Goal: Use online tool/utility: Utilize a website feature to perform a specific function

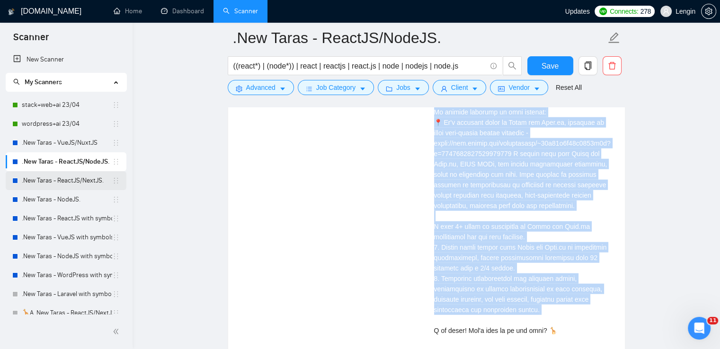
scroll to position [2302, 0]
click at [100, 171] on link ".New Taras - ReactJS/NextJS." at bounding box center [67, 180] width 90 height 19
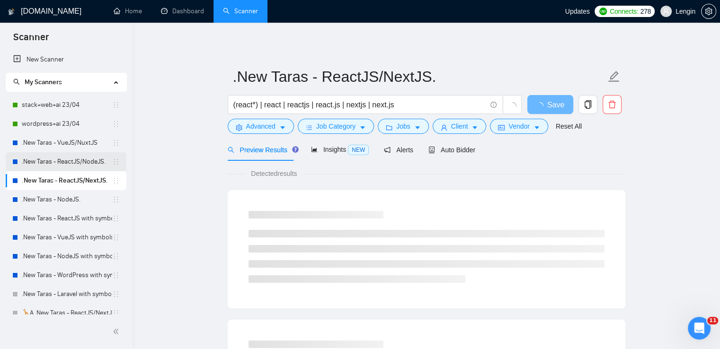
click at [70, 162] on link ".New Taras - ReactJS/NodeJS." at bounding box center [67, 161] width 90 height 19
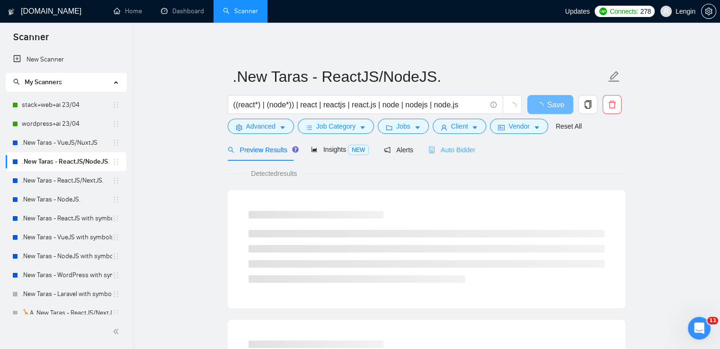
click at [456, 156] on div "Auto Bidder" at bounding box center [451, 150] width 47 height 22
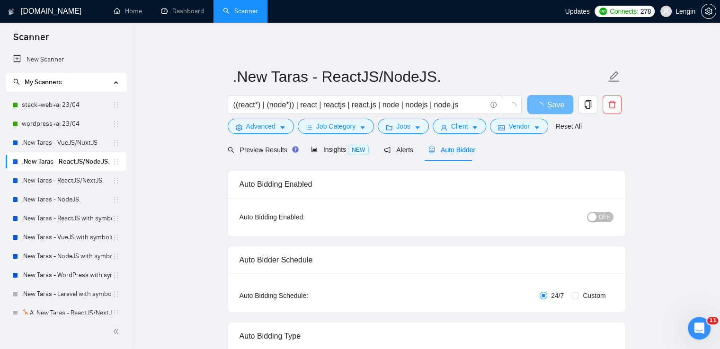
radio input "false"
radio input "true"
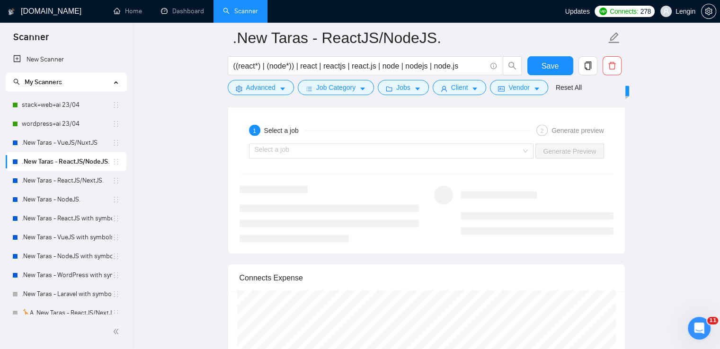
scroll to position [1993, 0]
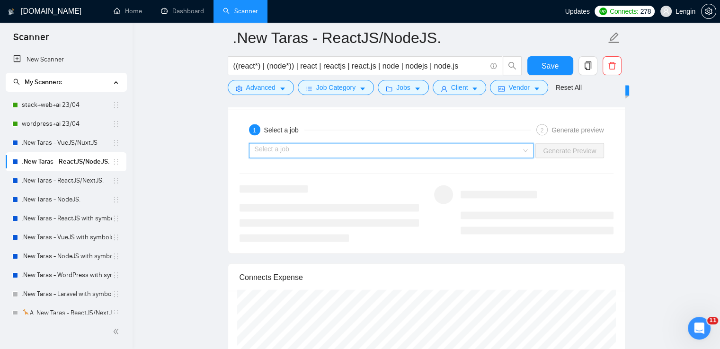
click at [522, 149] on input "search" at bounding box center [388, 151] width 267 height 14
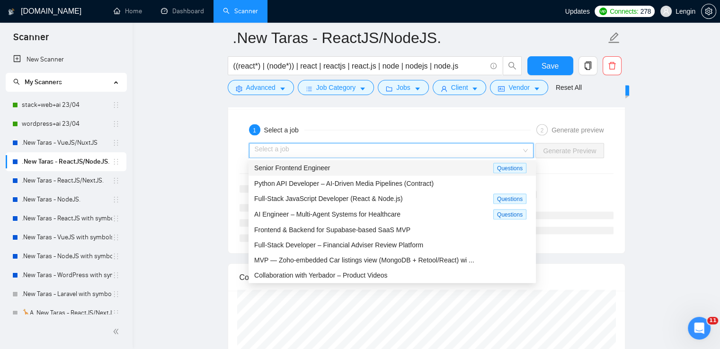
click at [415, 165] on div "Senior Frontend Engineer" at bounding box center [373, 168] width 239 height 11
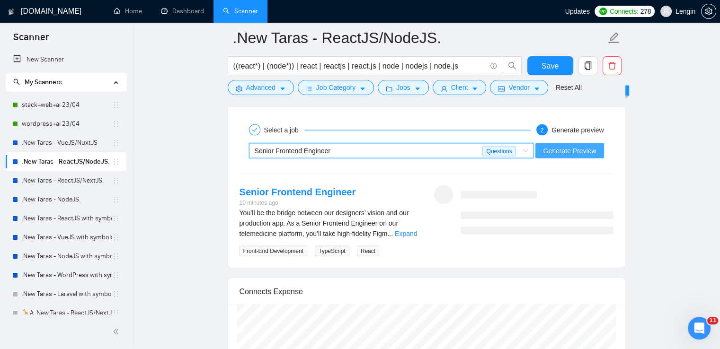
click at [562, 146] on span "Generate Preview" at bounding box center [569, 151] width 53 height 10
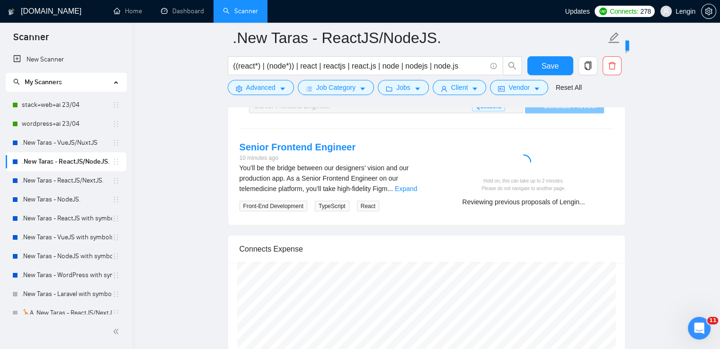
scroll to position [2038, 0]
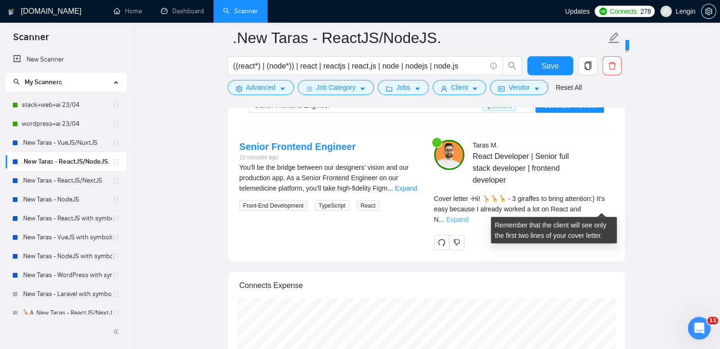
click at [468, 216] on link "Expand" at bounding box center [457, 220] width 22 height 8
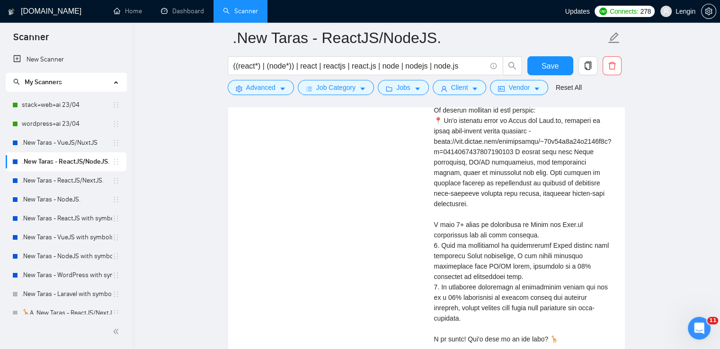
scroll to position [2290, 0]
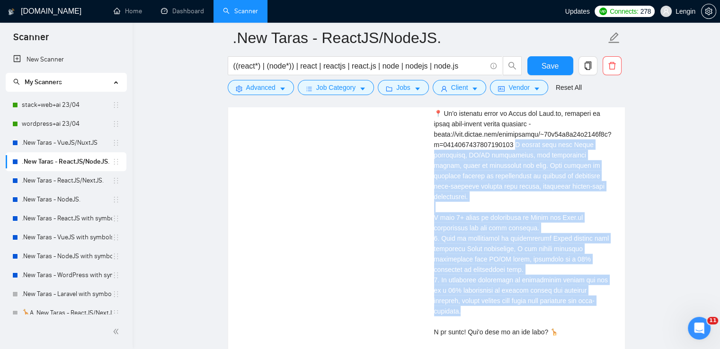
drag, startPoint x: 514, startPoint y: 135, endPoint x: 615, endPoint y: 274, distance: 171.3
click at [615, 274] on div "[PERSON_NAME] React Developer | Senior full stack developer | frontend develope…" at bounding box center [523, 136] width 195 height 496
copy div "rked here with React components, UI/UX integration, and performance tuning, whi…"
click at [172, 15] on link "Dashboard" at bounding box center [182, 11] width 43 height 8
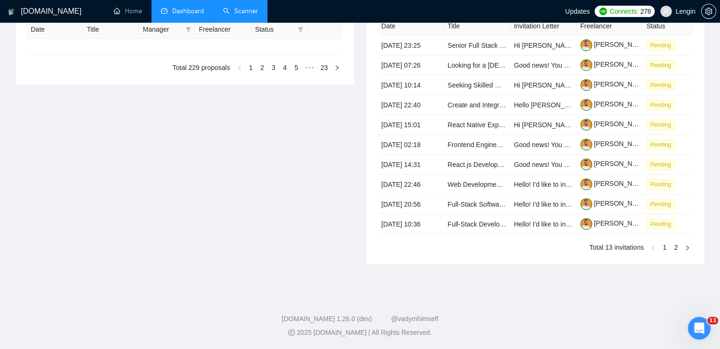
type input "[DATE]"
